Goal: Answer question/provide support: Share knowledge or assist other users

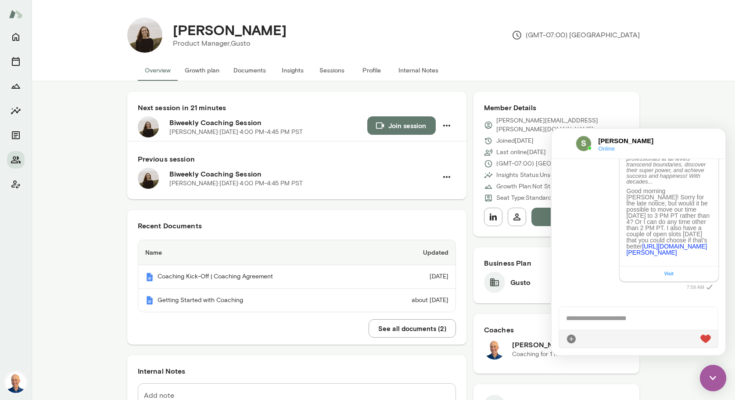
click at [324, 72] on button "Sessions" at bounding box center [331, 70] width 39 height 21
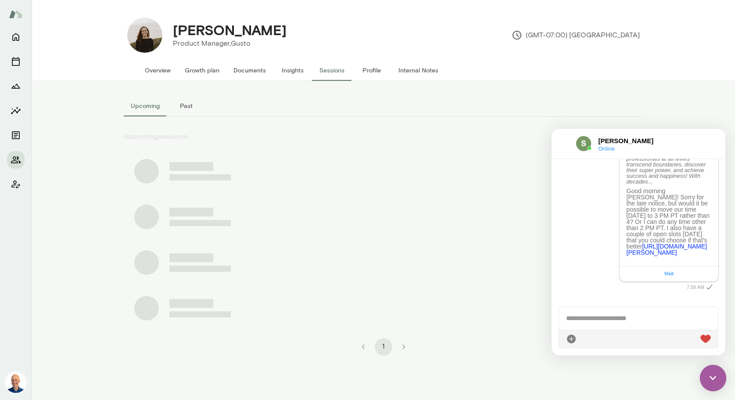
click at [192, 104] on button "Past" at bounding box center [186, 105] width 39 height 21
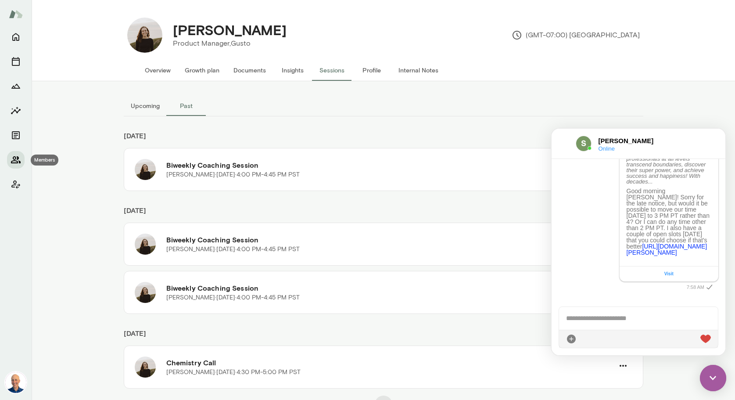
click at [16, 157] on icon "Members" at bounding box center [16, 159] width 11 height 11
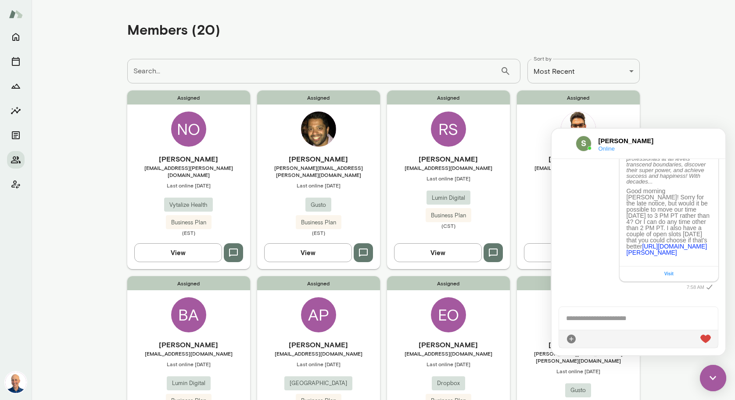
click at [711, 371] on img at bounding box center [713, 378] width 26 height 26
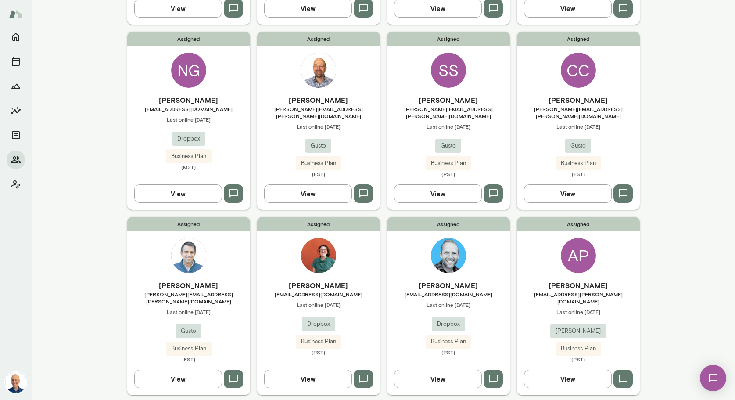
scroll to position [607, 0]
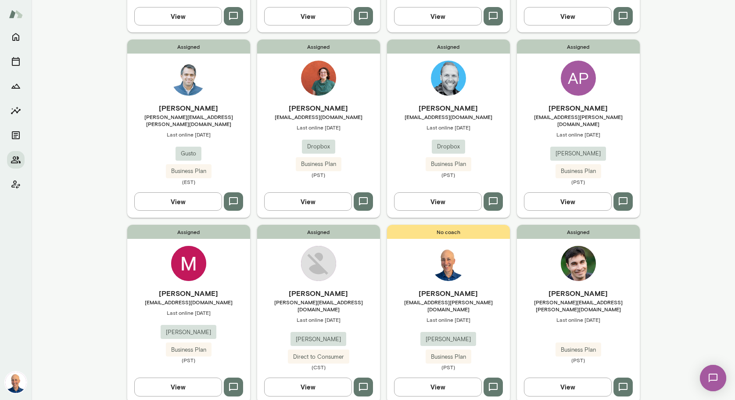
click at [147, 248] on div "Assigned [PERSON_NAME] [EMAIL_ADDRESS][DOMAIN_NAME] Last online [DATE] [PERSON_…" at bounding box center [188, 314] width 123 height 178
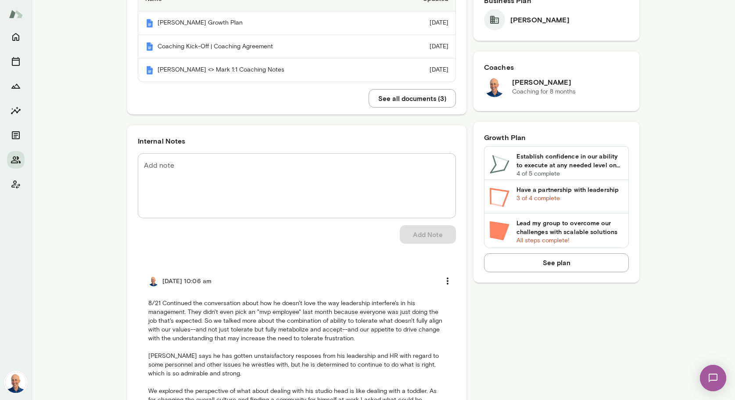
scroll to position [303, 0]
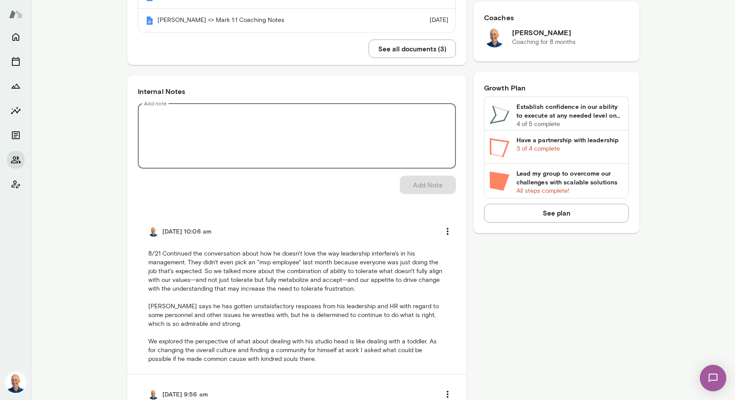
click at [281, 126] on textarea "Add note" at bounding box center [297, 136] width 306 height 50
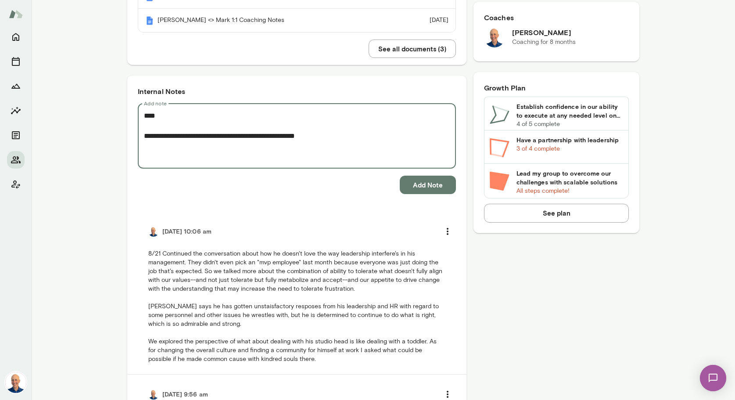
type textarea "**********"
click at [437, 183] on button "Add Note" at bounding box center [428, 185] width 56 height 18
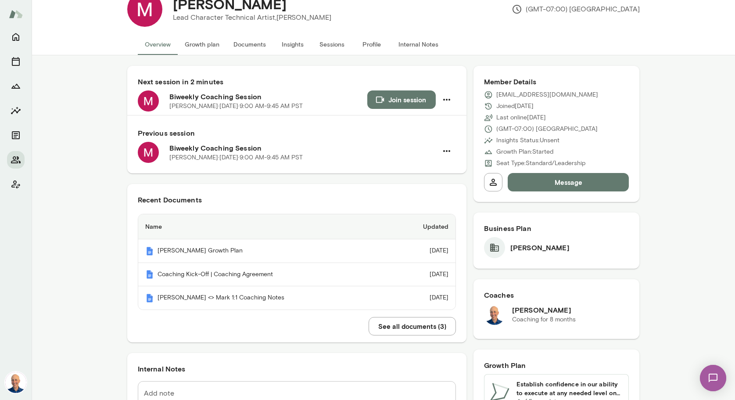
scroll to position [0, 0]
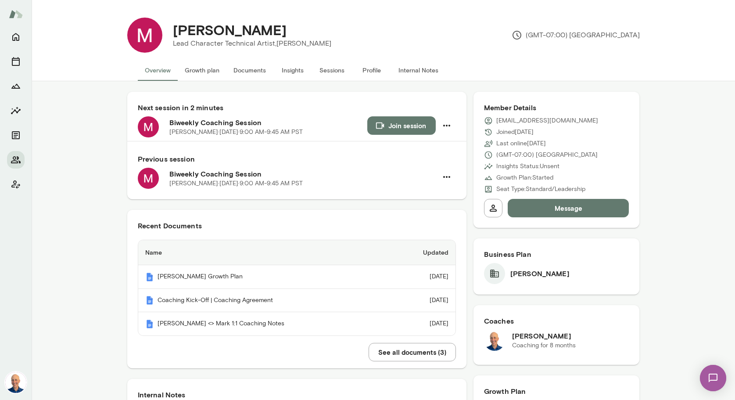
click at [405, 127] on button "Join session" at bounding box center [401, 125] width 68 height 18
